Goal: Information Seeking & Learning: Check status

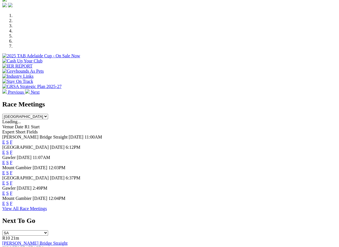
scroll to position [167, 0]
click at [13, 191] on link "F" at bounding box center [11, 193] width 3 height 5
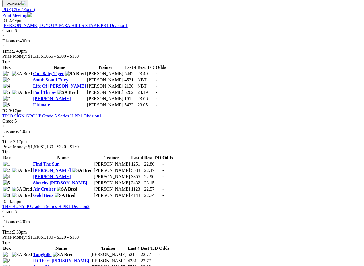
scroll to position [280, 0]
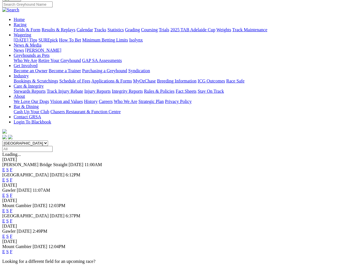
scroll to position [45, 0]
click at [13, 234] on link "F" at bounding box center [11, 236] width 3 height 5
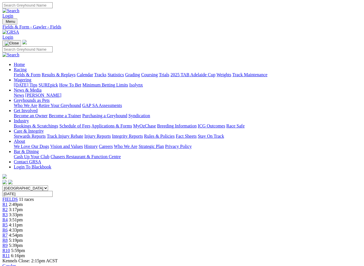
scroll to position [0, 8]
click at [14, 72] on link "Fields & Form" at bounding box center [27, 74] width 27 height 5
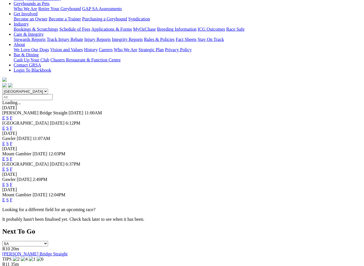
scroll to position [97, 0]
click at [13, 197] on link "F" at bounding box center [11, 199] width 3 height 5
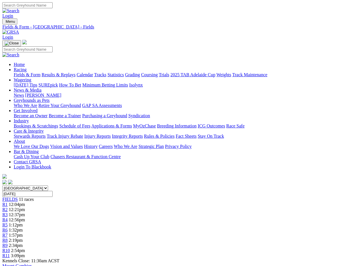
scroll to position [0, 8]
click at [215, 72] on link "2025 TAB Adelaide Cup" at bounding box center [192, 74] width 45 height 5
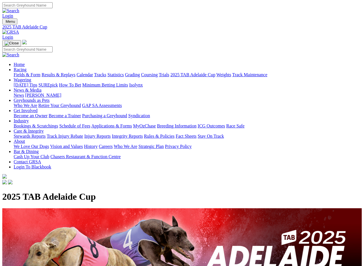
click at [73, 72] on link "Results & Replays" at bounding box center [59, 74] width 34 height 5
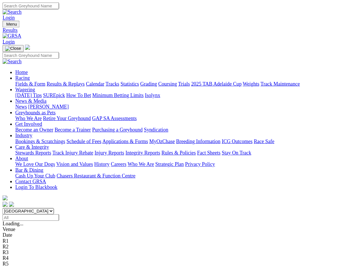
scroll to position [1, 0]
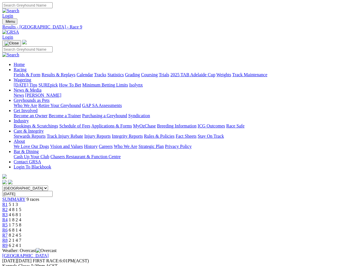
scroll to position [1, 0]
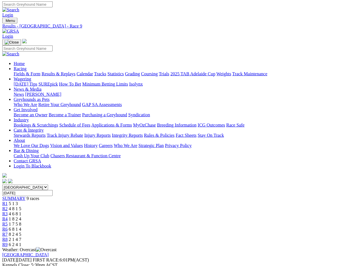
click at [24, 71] on link "Fields & Form" at bounding box center [27, 73] width 27 height 5
